Goal: Task Accomplishment & Management: Manage account settings

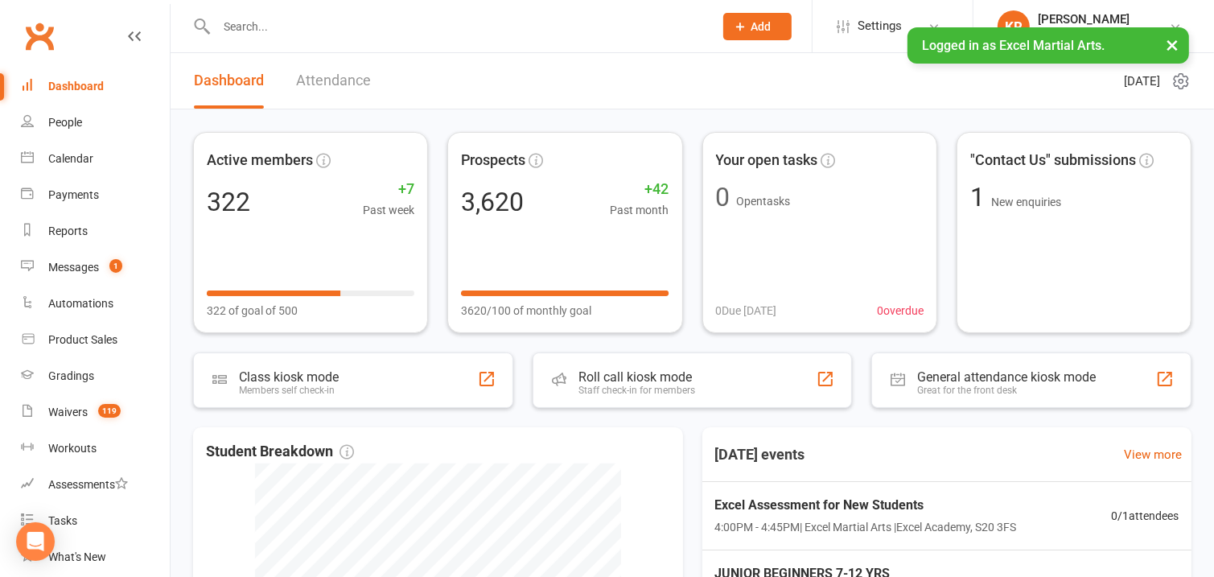
click at [315, 28] on input "text" at bounding box center [457, 26] width 491 height 23
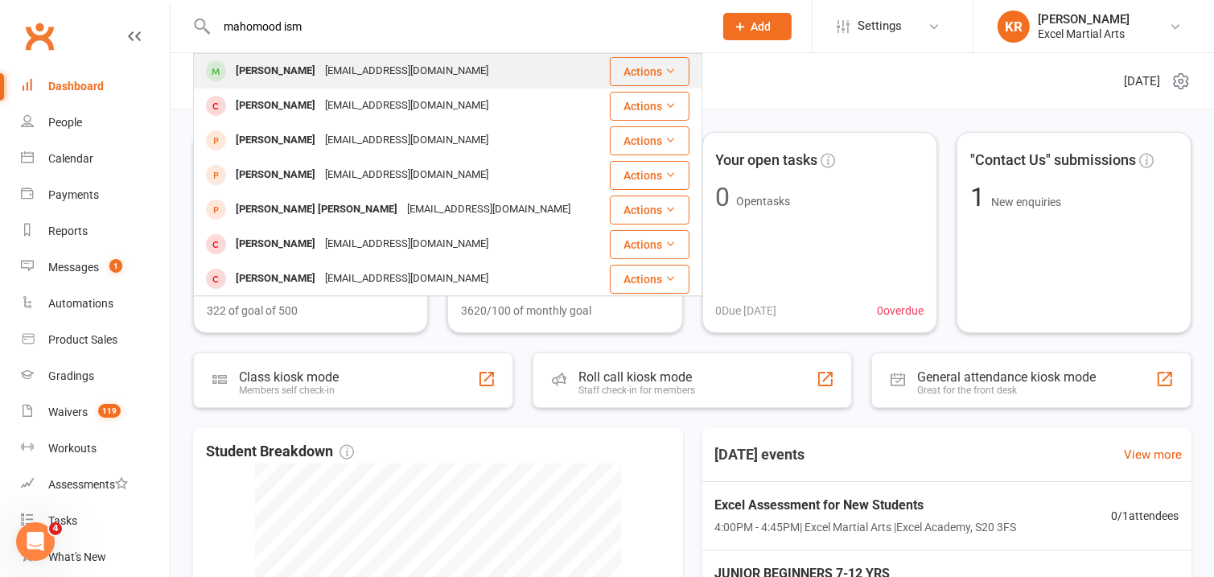
type input "mahomood ism"
click at [311, 70] on div "[PERSON_NAME]" at bounding box center [275, 71] width 89 height 23
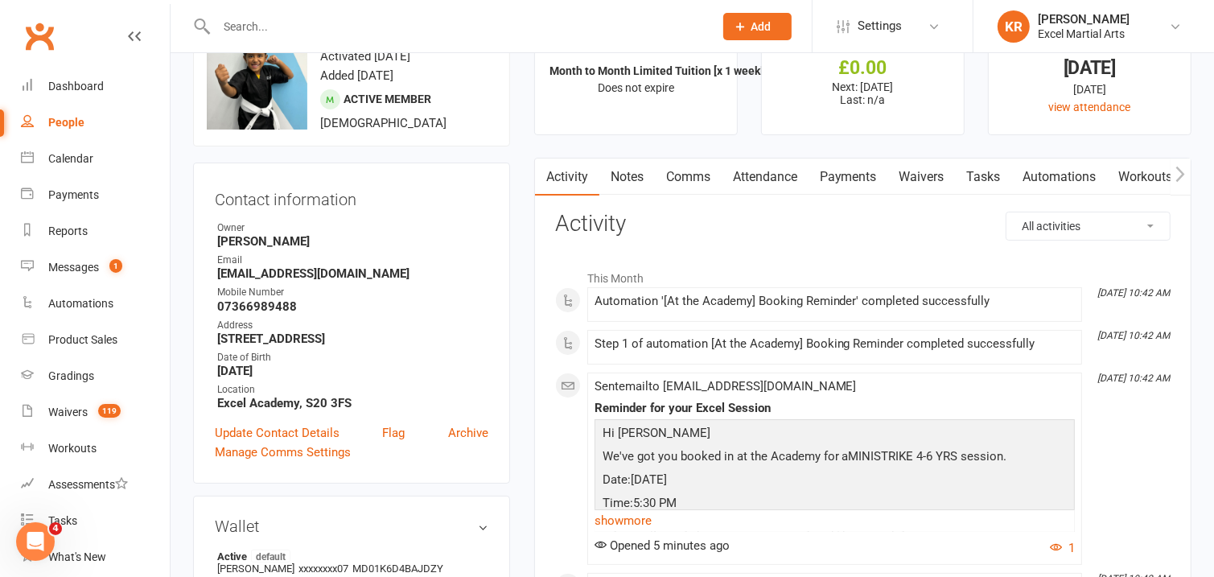
scroll to position [52, 0]
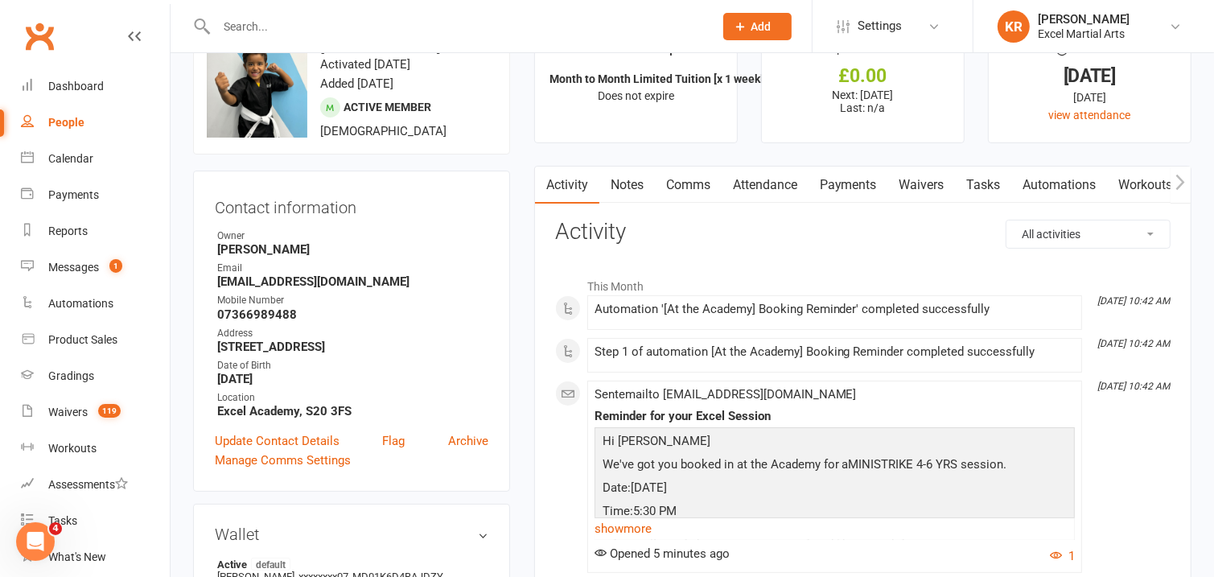
click at [1179, 179] on icon "button" at bounding box center [1181, 182] width 10 height 17
click at [1182, 178] on icon "button" at bounding box center [1181, 181] width 9 height 15
click at [1158, 187] on link "Mobile App" at bounding box center [1139, 185] width 87 height 37
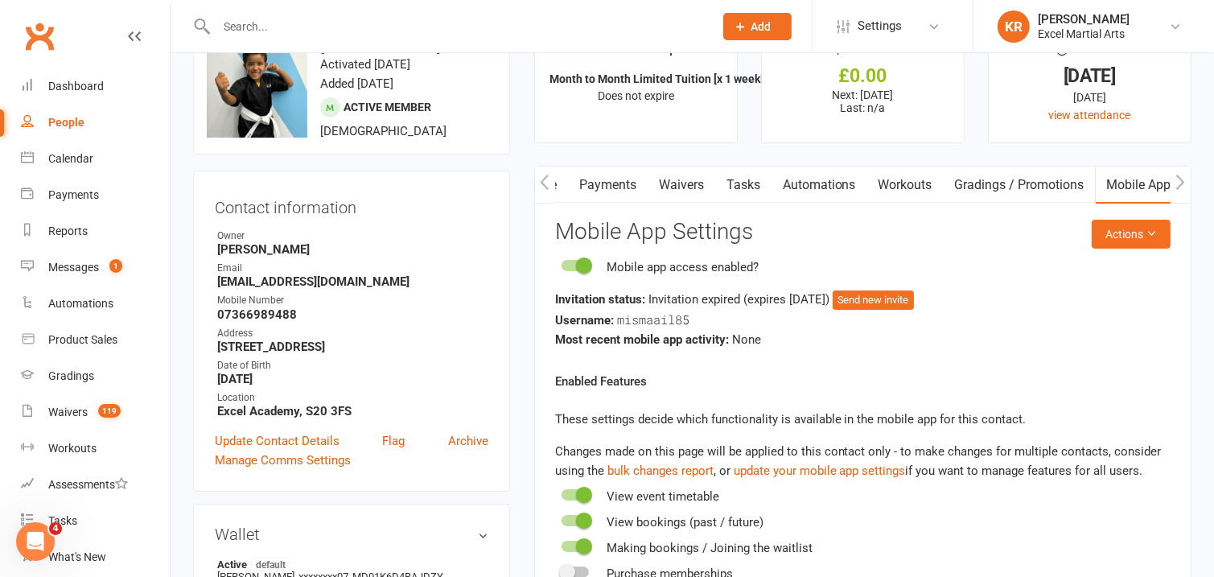
click at [711, 316] on div "Username: mismaail85" at bounding box center [863, 320] width 616 height 20
click at [542, 188] on icon "button" at bounding box center [545, 182] width 10 height 17
click at [750, 183] on link "Attendance" at bounding box center [764, 185] width 87 height 37
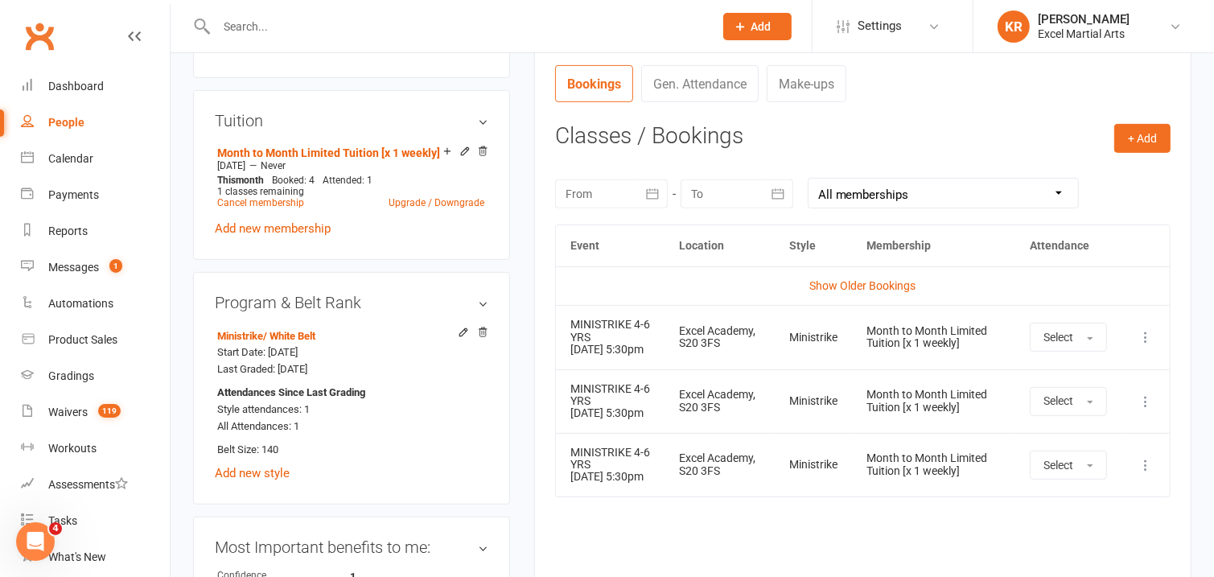
scroll to position [593, 0]
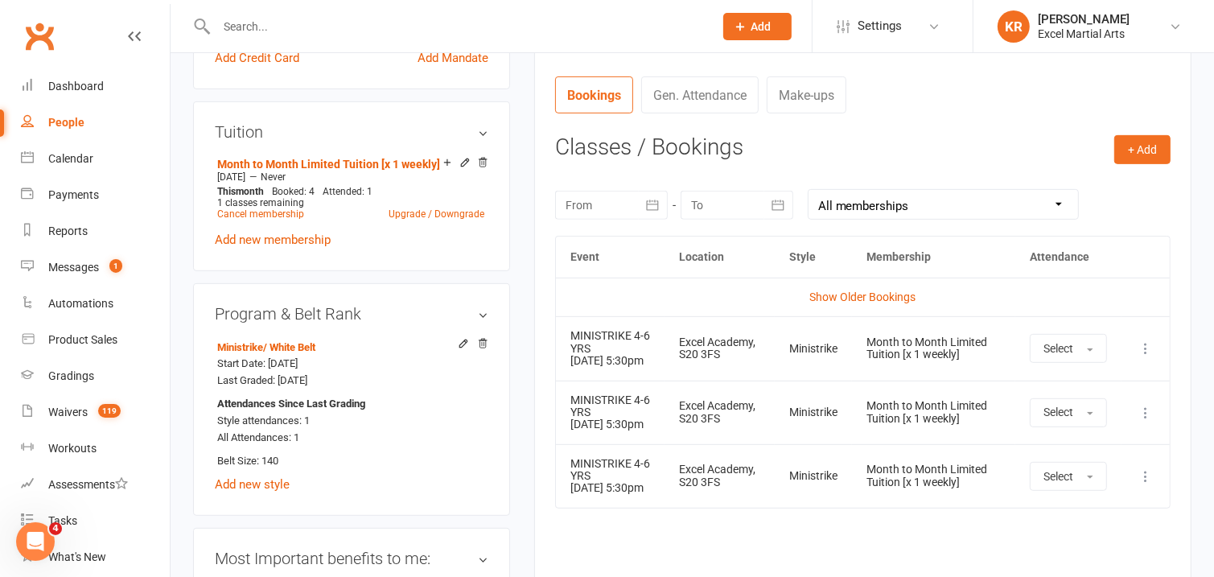
click at [1143, 350] on icon at bounding box center [1146, 348] width 16 height 16
click at [1033, 455] on link "Remove booking" at bounding box center [1075, 444] width 159 height 32
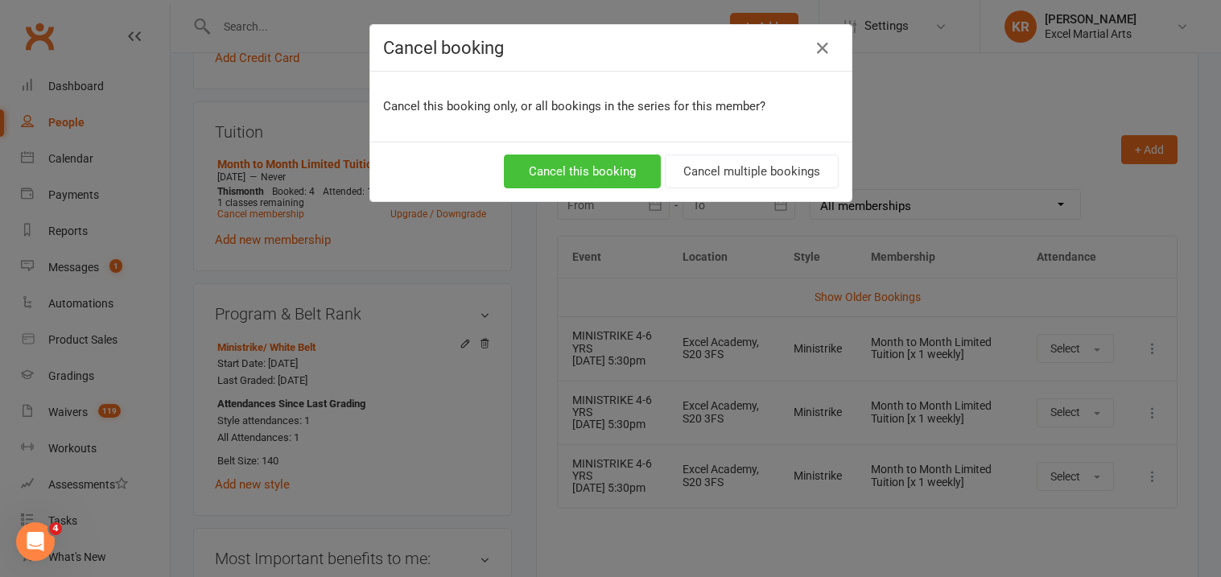
click at [603, 166] on button "Cancel this booking" at bounding box center [582, 172] width 157 height 34
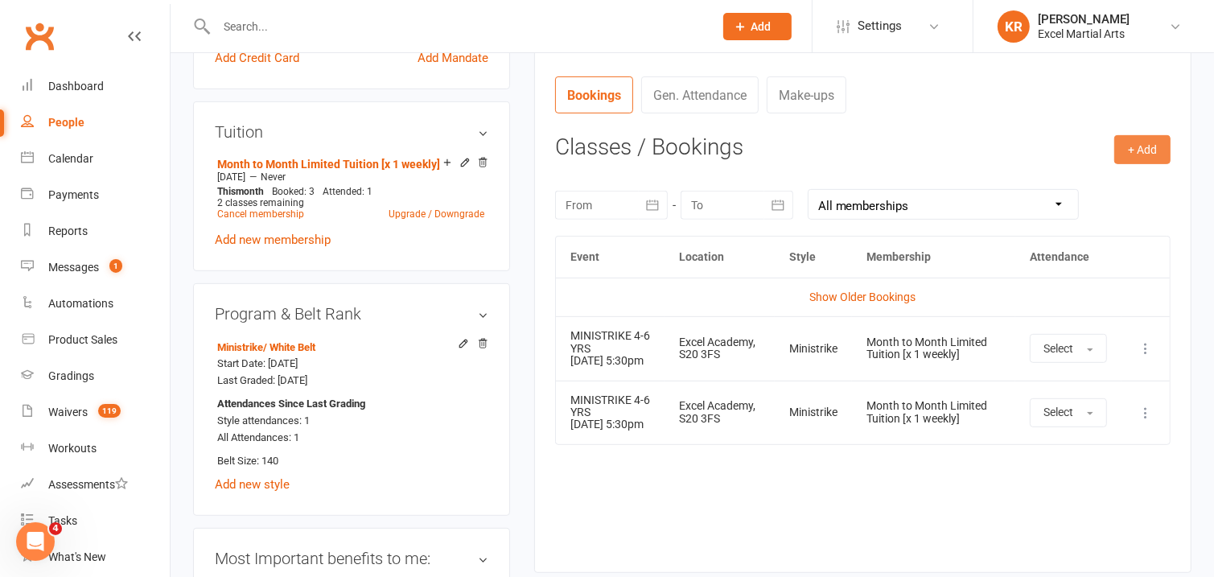
click at [1165, 142] on button "+ Add" at bounding box center [1143, 149] width 56 height 29
click at [1057, 185] on link "Book Event" at bounding box center [1090, 186] width 159 height 32
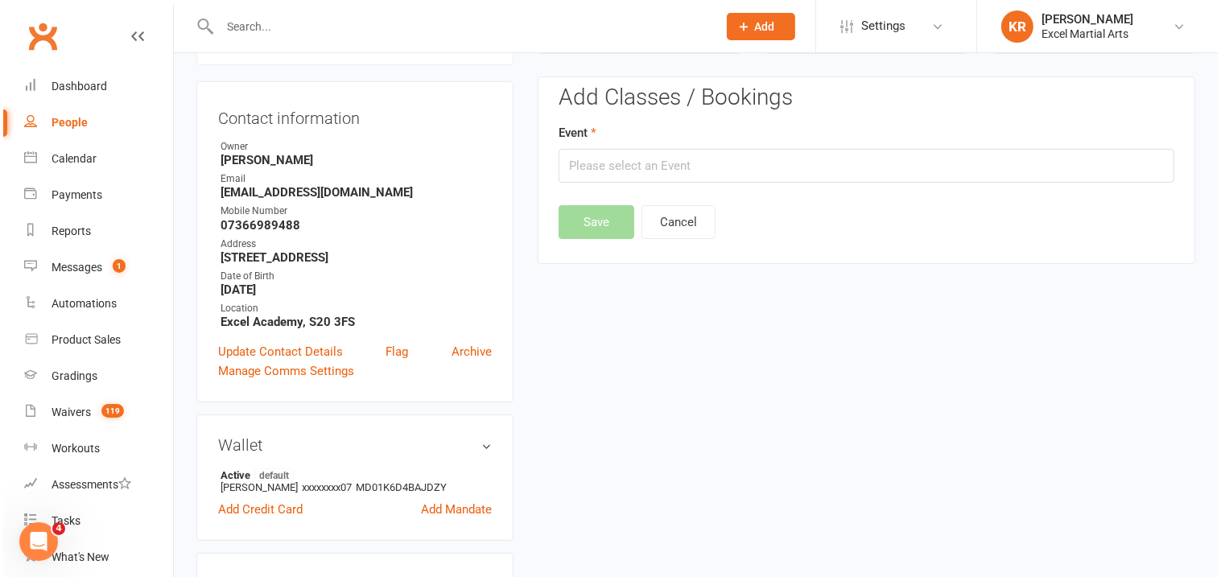
scroll to position [138, 0]
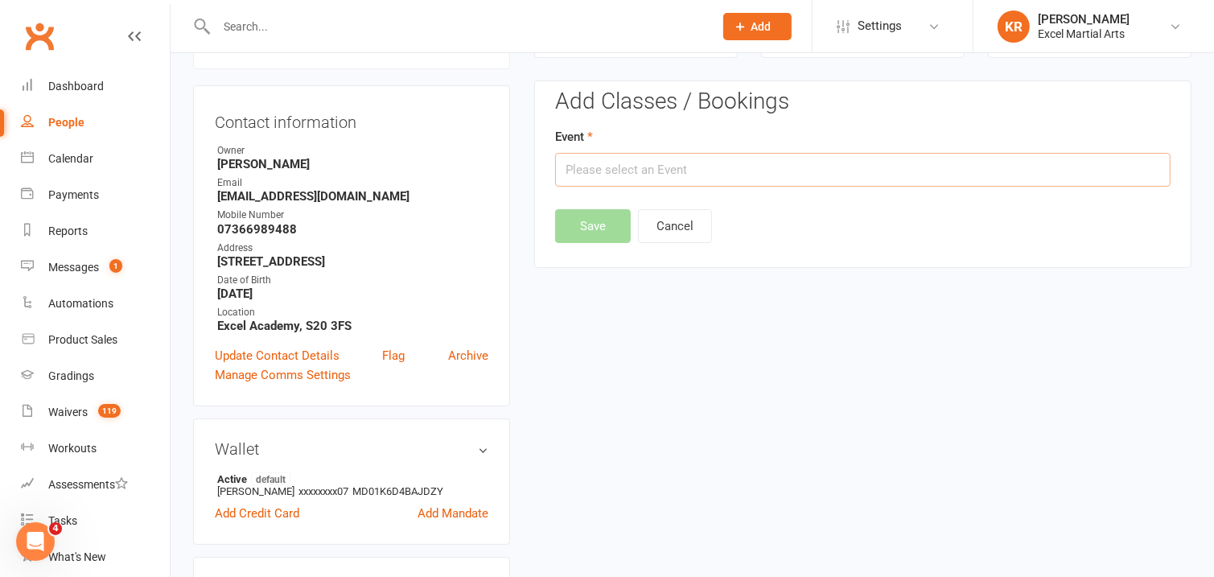
click at [686, 182] on input "text" at bounding box center [863, 170] width 616 height 34
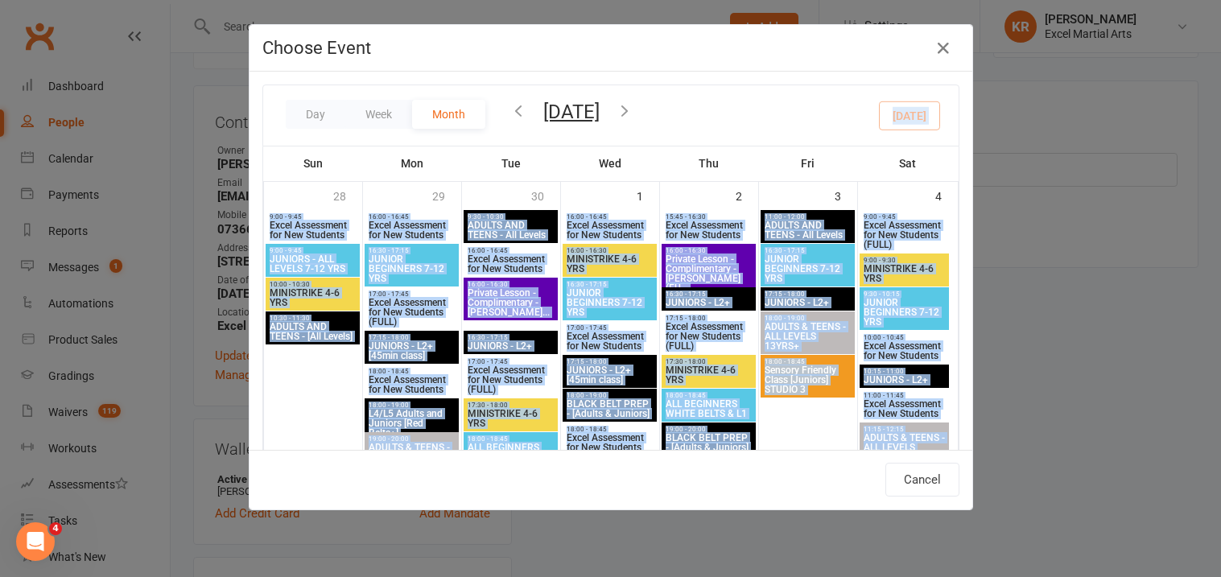
drag, startPoint x: 970, startPoint y: 115, endPoint x: 958, endPoint y: 152, distance: 38.9
click at [959, 207] on div "Choose Event Day Week Month [DATE] [DATE] Sun Mon Tue Wed Thu Fri Sat 28 29 30 …" at bounding box center [610, 288] width 1221 height 577
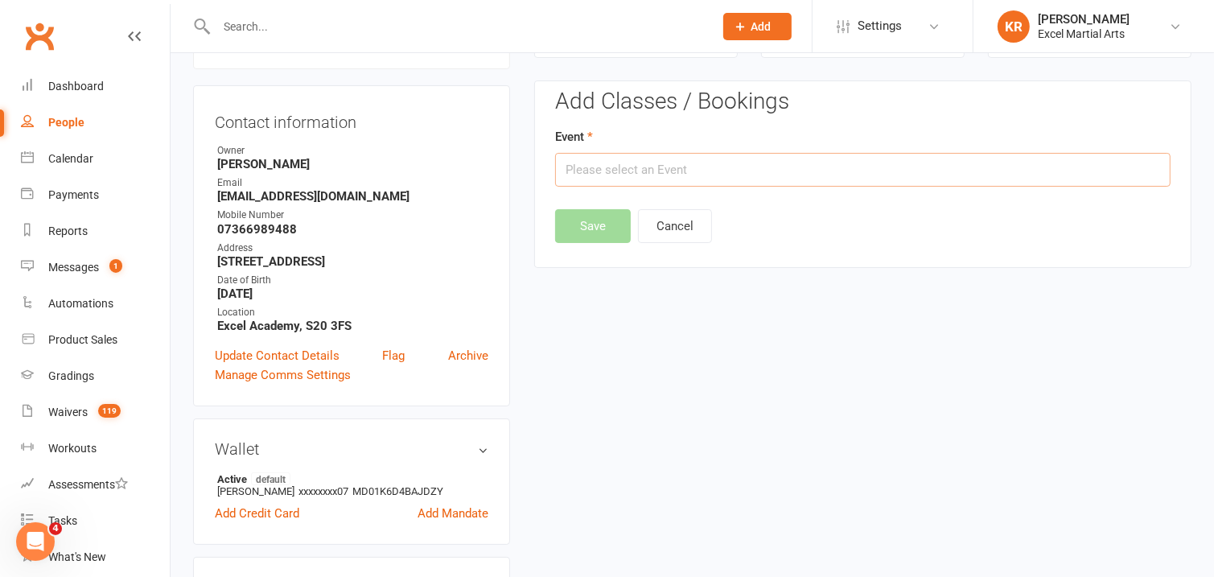
click at [821, 165] on input "text" at bounding box center [863, 170] width 616 height 34
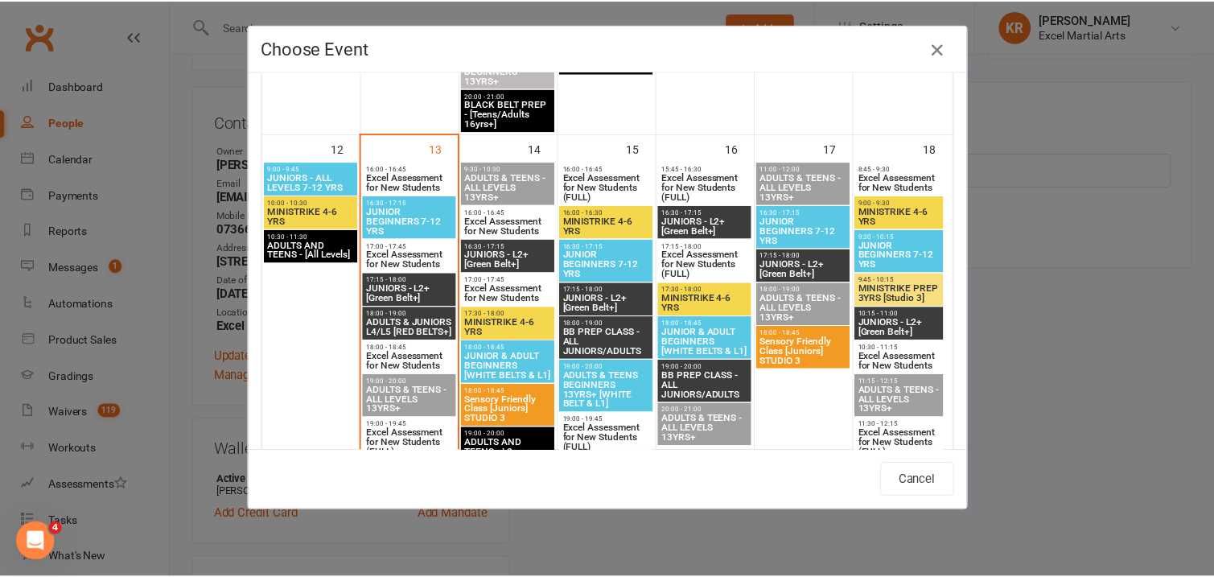
scroll to position [943, 0]
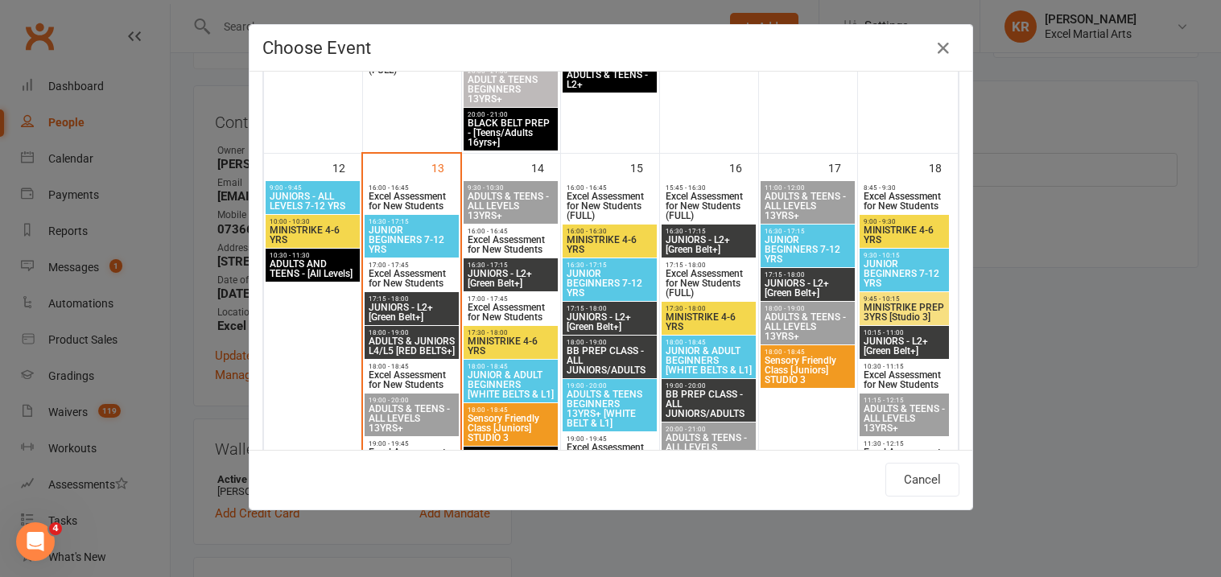
click at [702, 319] on span "MINISTRIKE 4-6 YRS" at bounding box center [709, 321] width 89 height 19
type input "MINISTRIKE 4-6 YRS - [DATE] 5:30:00 PM"
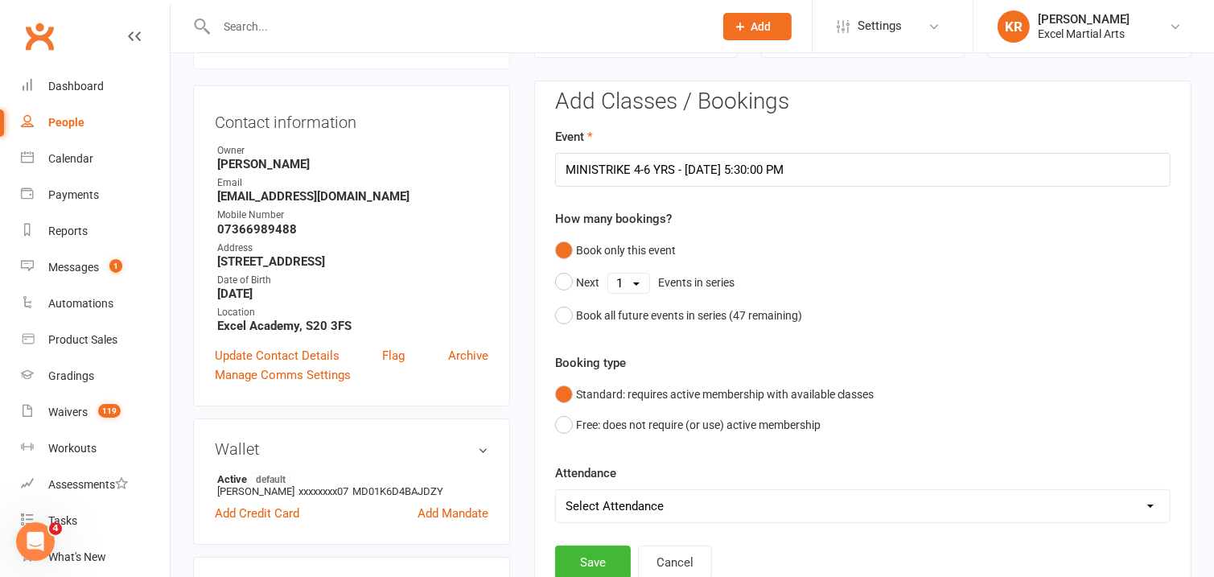
click at [945, 243] on div "Book only this event Next 1 2 3 4 5 6 7 8 9 10 11 12 13 14 15 16 17 18 19 20 21…" at bounding box center [863, 283] width 616 height 96
click at [567, 556] on button "Save" at bounding box center [593, 563] width 76 height 34
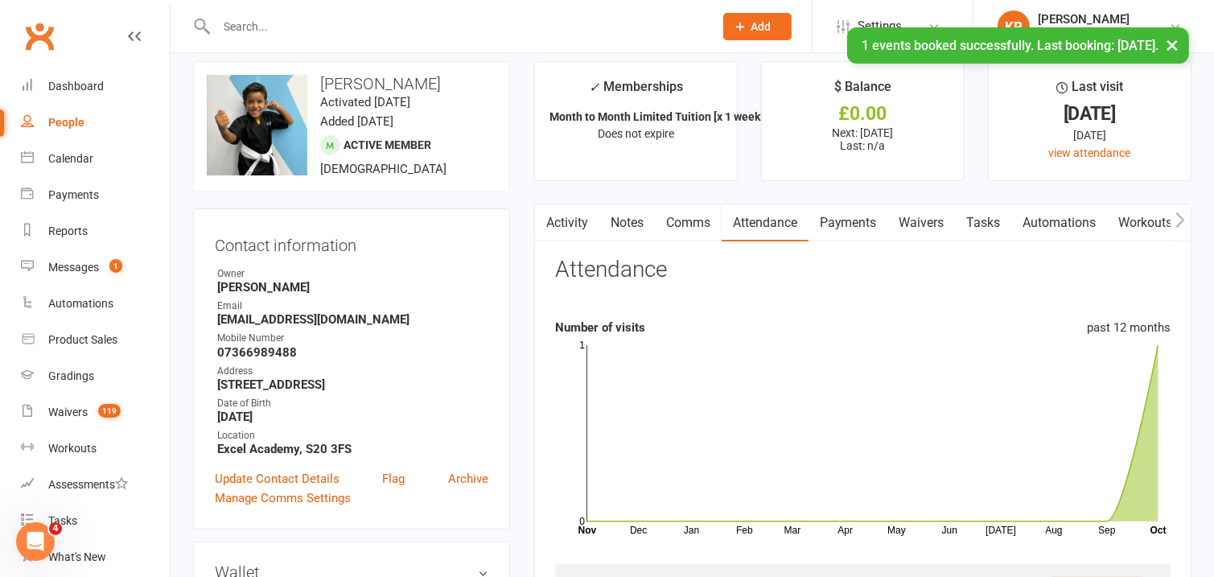
scroll to position [0, 0]
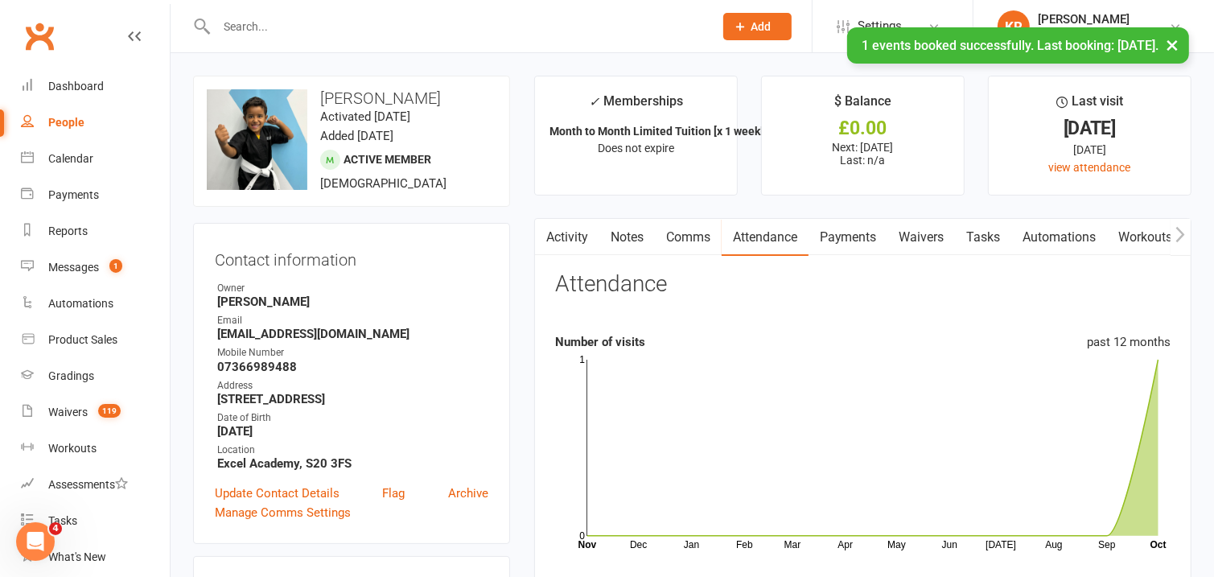
click at [554, 229] on button "button" at bounding box center [545, 237] width 20 height 36
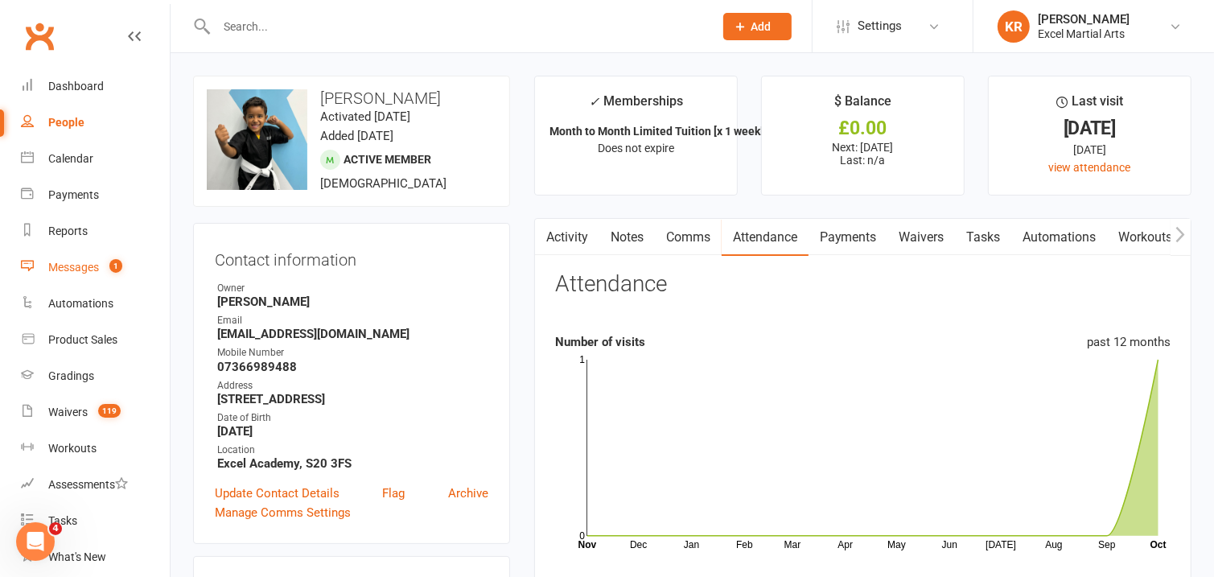
click at [76, 266] on div "Messages" at bounding box center [73, 267] width 51 height 13
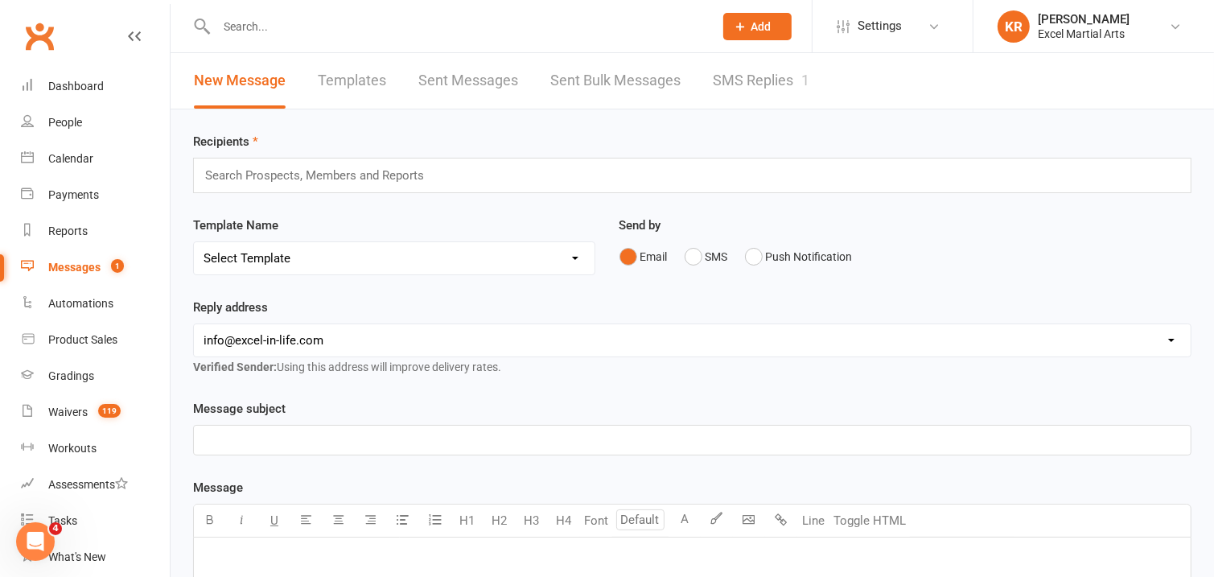
click at [769, 82] on link "SMS Replies 1" at bounding box center [761, 81] width 97 height 56
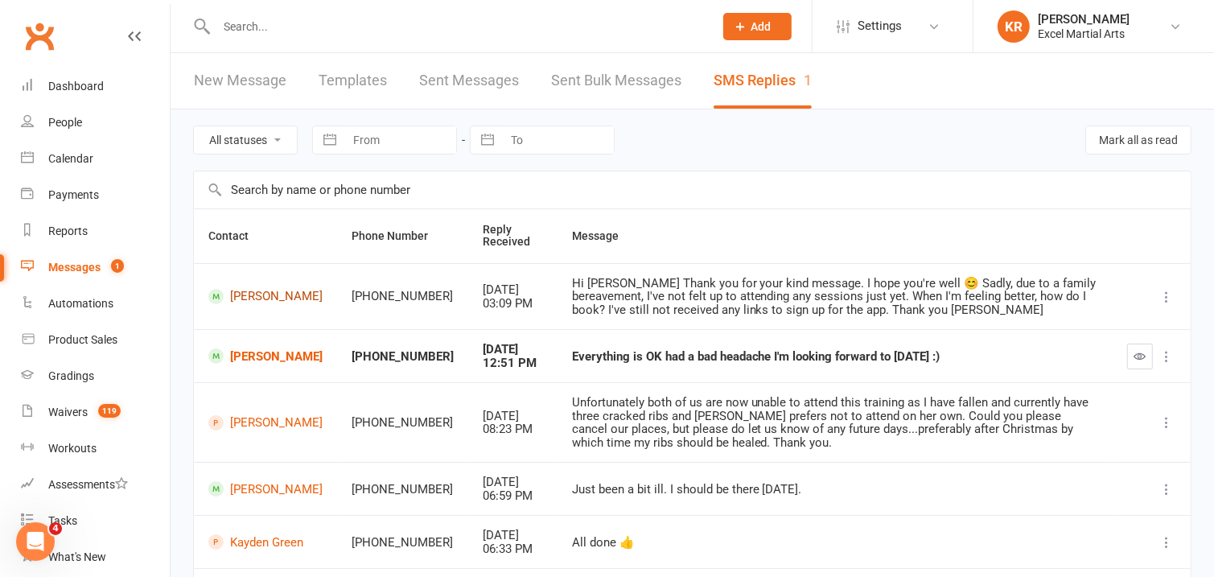
click at [268, 297] on link "[PERSON_NAME]" at bounding box center [265, 296] width 114 height 15
